Goal: Transaction & Acquisition: Download file/media

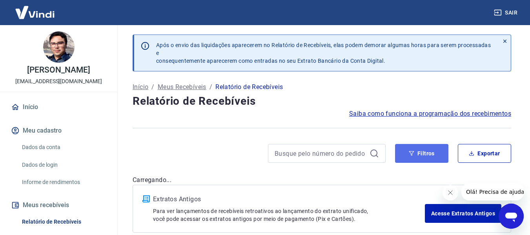
click at [420, 155] on button "Filtros" at bounding box center [421, 153] width 53 height 19
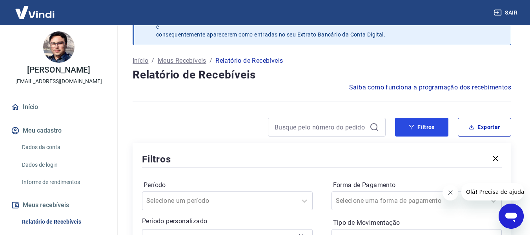
scroll to position [78, 0]
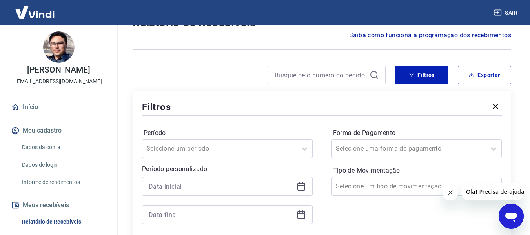
click at [300, 188] on icon at bounding box center [300, 186] width 9 height 9
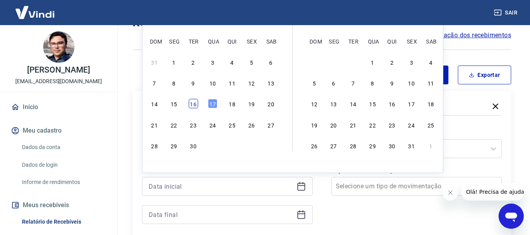
drag, startPoint x: 193, startPoint y: 104, endPoint x: 260, endPoint y: 201, distance: 117.9
click at [192, 103] on div "16" at bounding box center [193, 103] width 9 height 9
type input "16/09/2025"
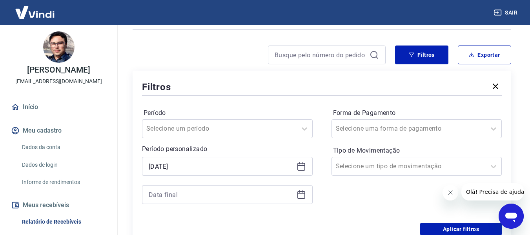
scroll to position [118, 0]
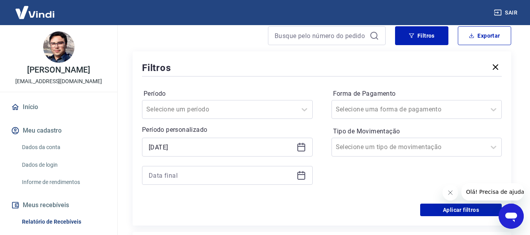
click at [300, 174] on icon at bounding box center [301, 174] width 8 height 1
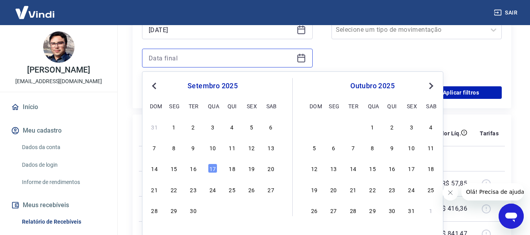
scroll to position [235, 0]
click at [213, 167] on div "17" at bounding box center [212, 167] width 9 height 9
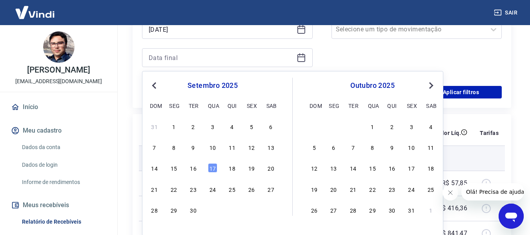
type input "17/09/2025"
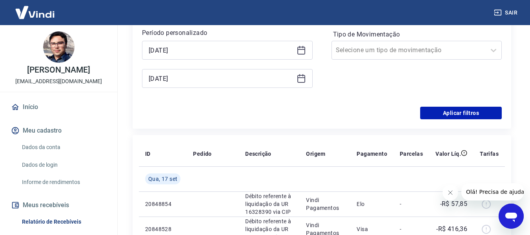
scroll to position [196, 0]
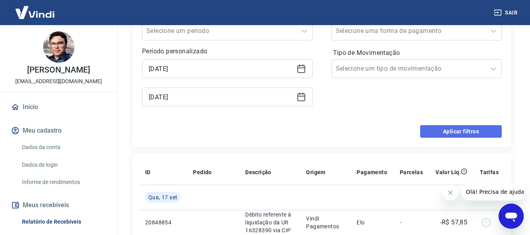
click at [456, 132] on button "Aplicar filtros" at bounding box center [461, 131] width 82 height 13
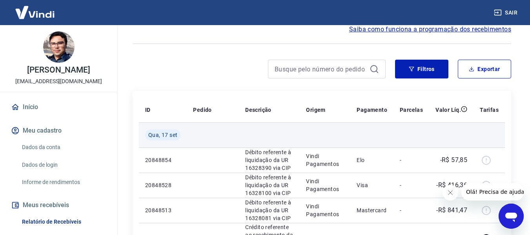
scroll to position [78, 0]
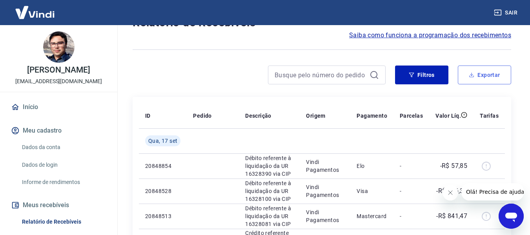
click at [482, 76] on button "Exportar" at bounding box center [484, 74] width 53 height 19
type input "16/09/2025"
type input "17/09/2025"
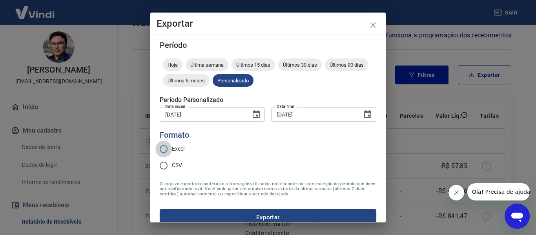
click at [165, 150] on input "Excel" at bounding box center [163, 149] width 16 height 16
radio input "true"
click at [263, 214] on button "Exportar" at bounding box center [268, 217] width 216 height 16
